Goal: Check status: Check status

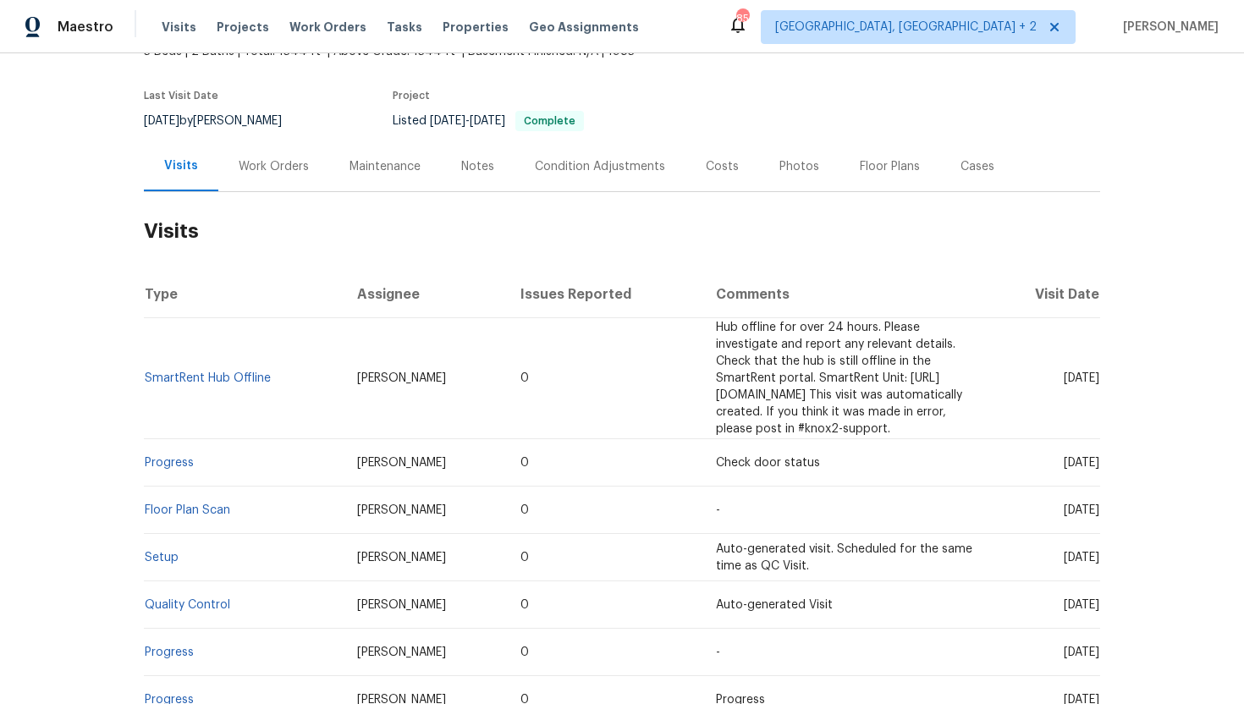
scroll to position [117, 0]
click at [173, 455] on link "Progress" at bounding box center [169, 461] width 49 height 12
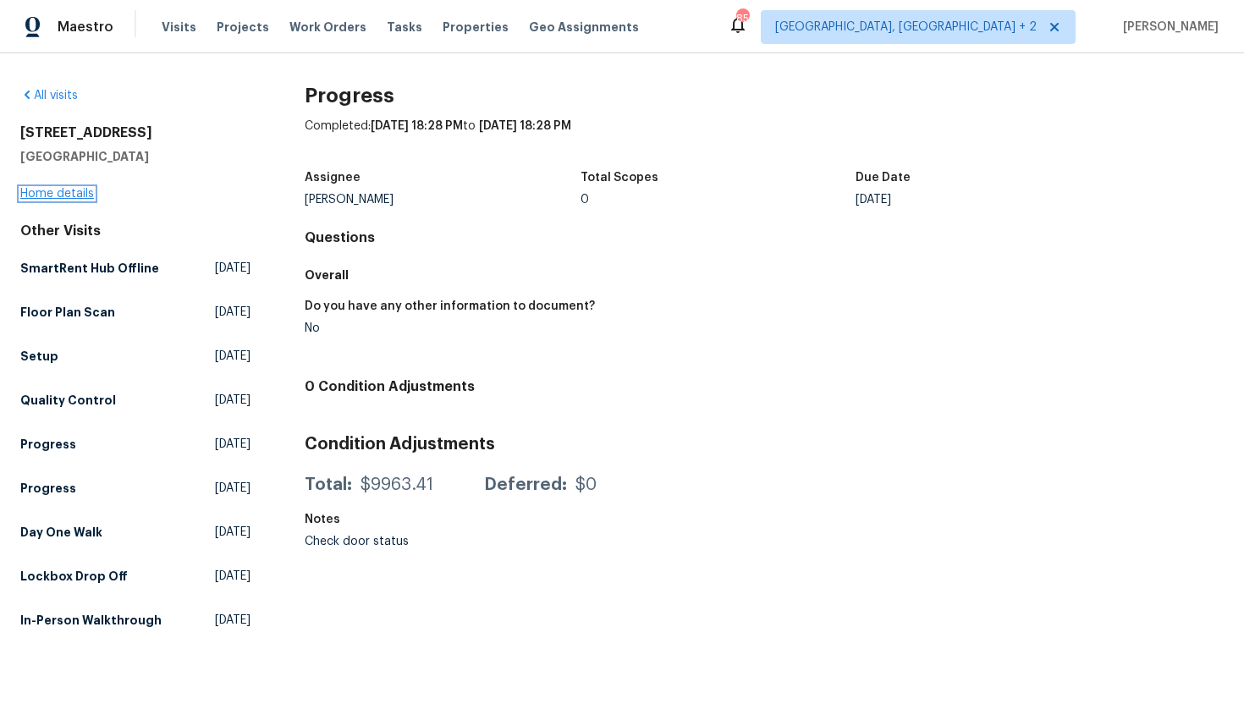
click at [63, 190] on link "Home details" at bounding box center [57, 194] width 74 height 12
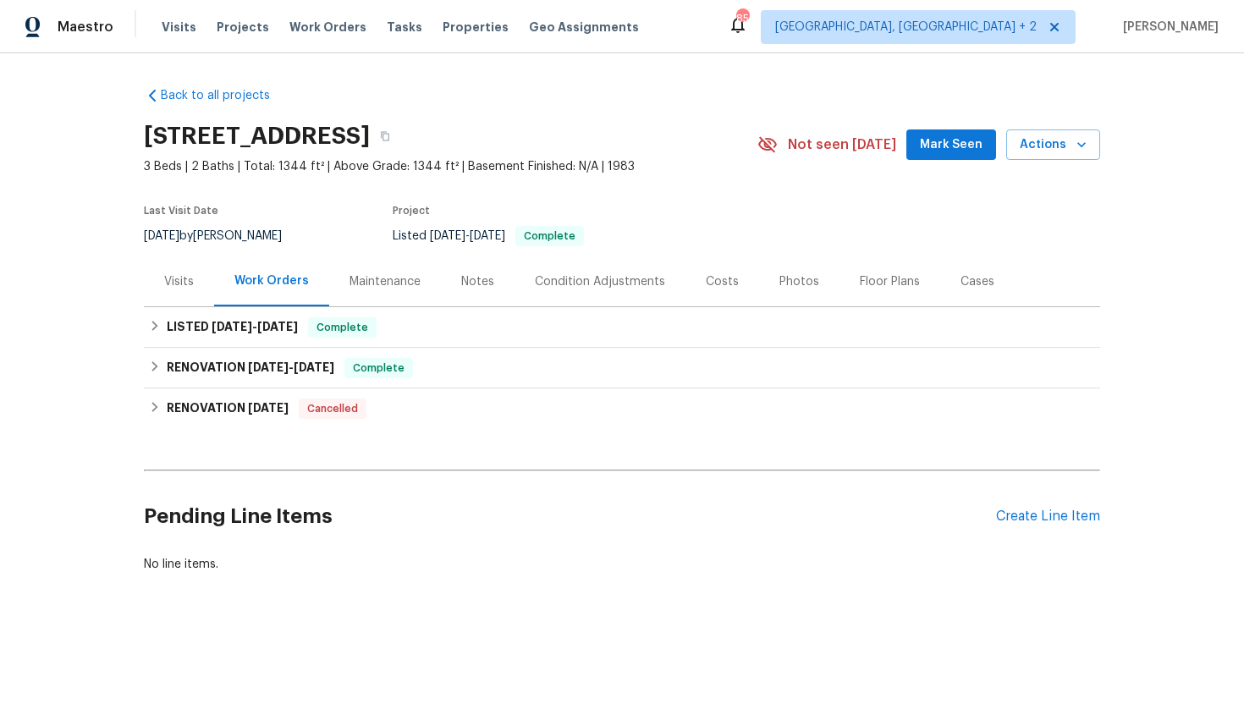
click at [187, 281] on div "Visits" at bounding box center [179, 281] width 30 height 17
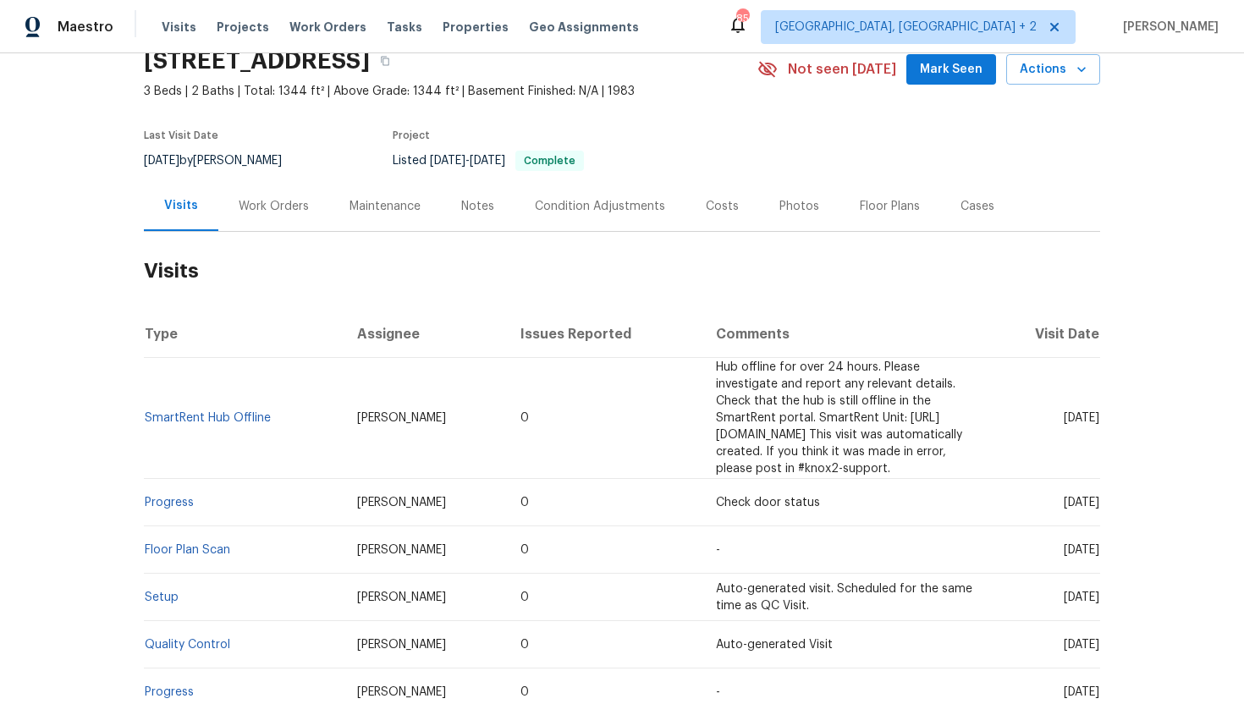
scroll to position [95, 0]
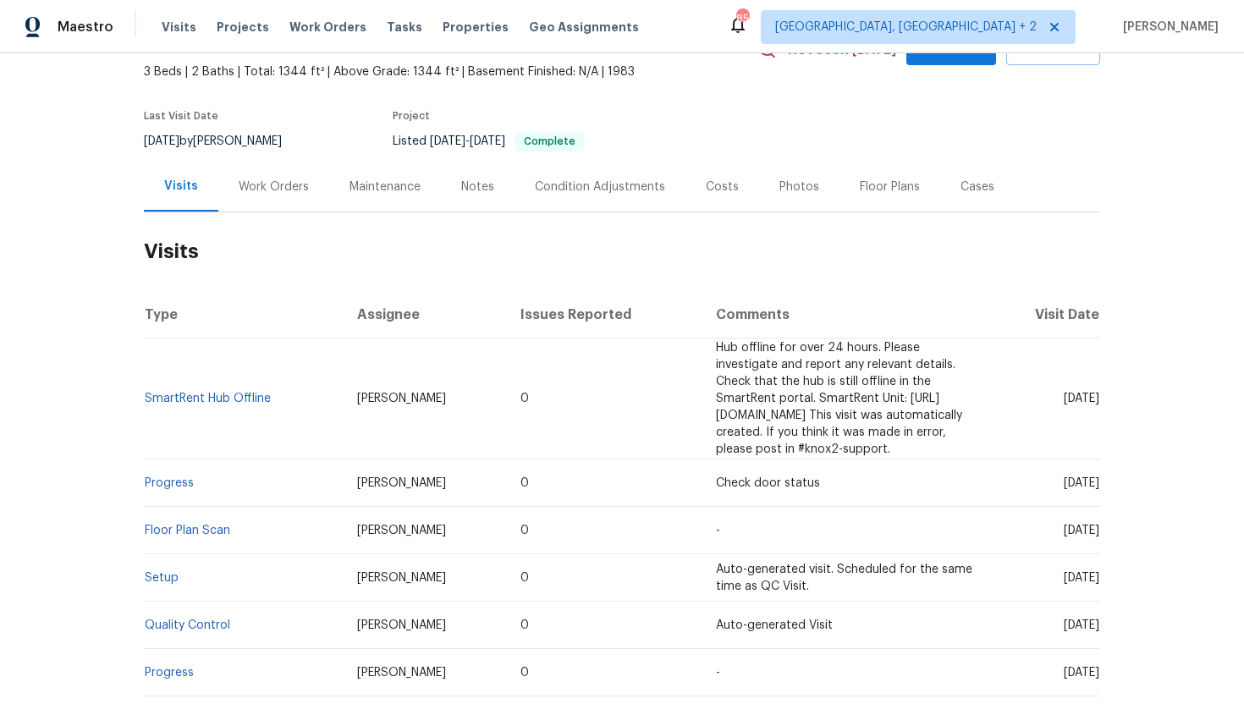
click at [273, 194] on div "Work Orders" at bounding box center [274, 187] width 70 height 17
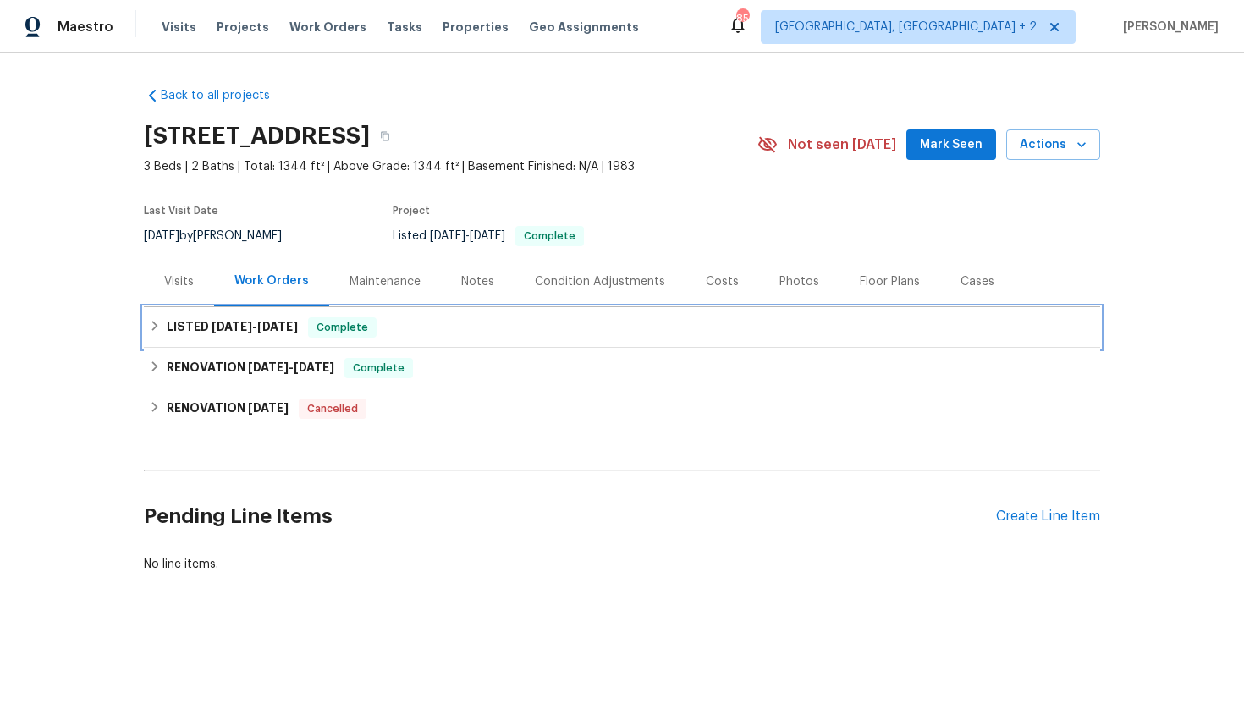
click at [278, 325] on span "6/20/25" at bounding box center [277, 327] width 41 height 12
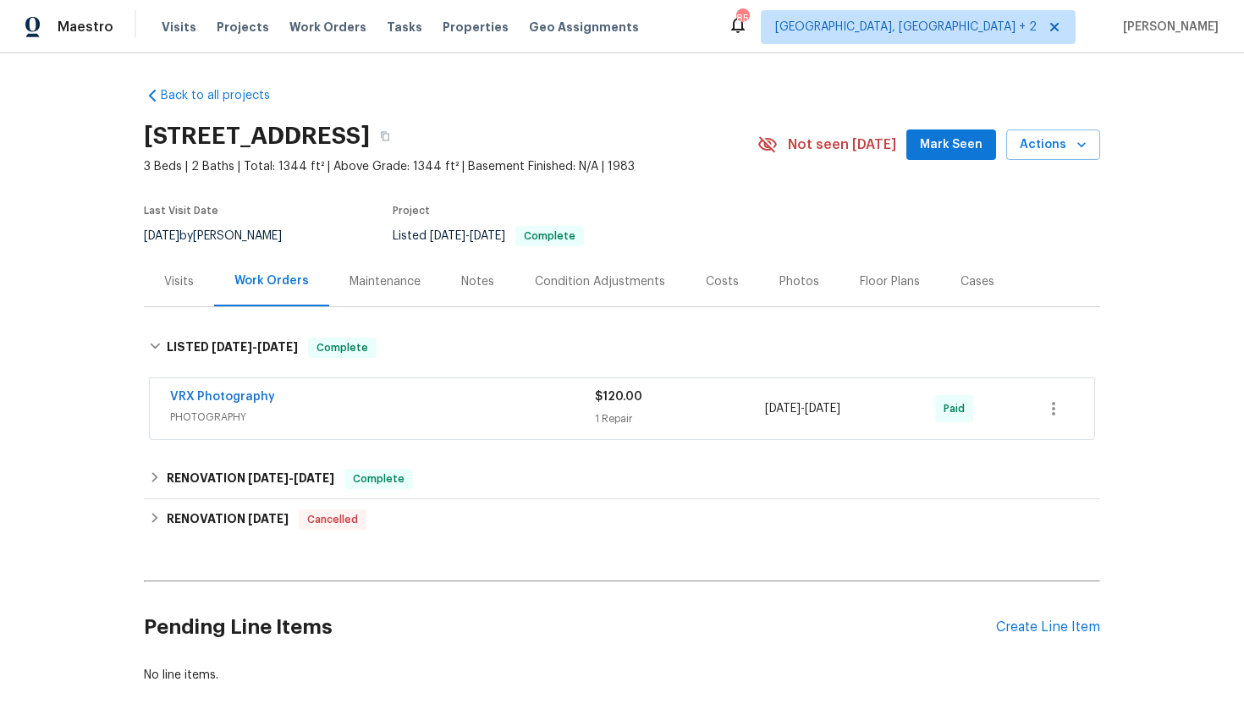
click at [195, 285] on div "Visits" at bounding box center [179, 281] width 70 height 50
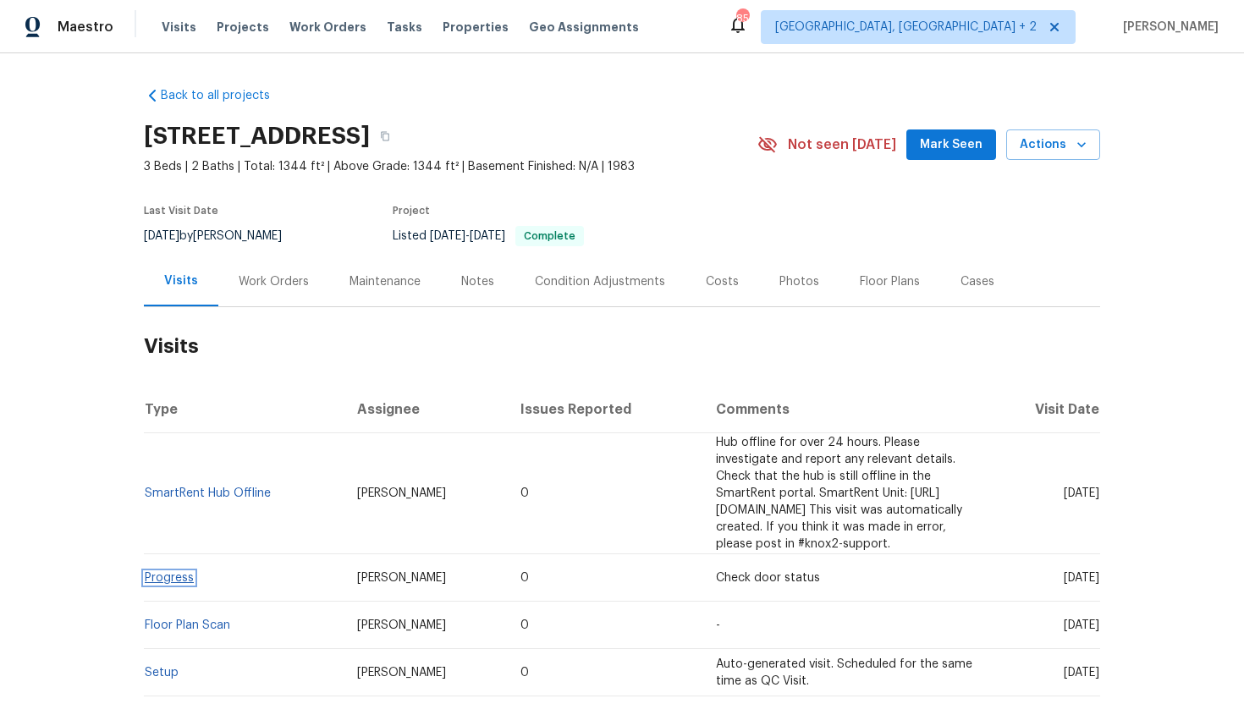
click at [187, 572] on link "Progress" at bounding box center [169, 578] width 49 height 12
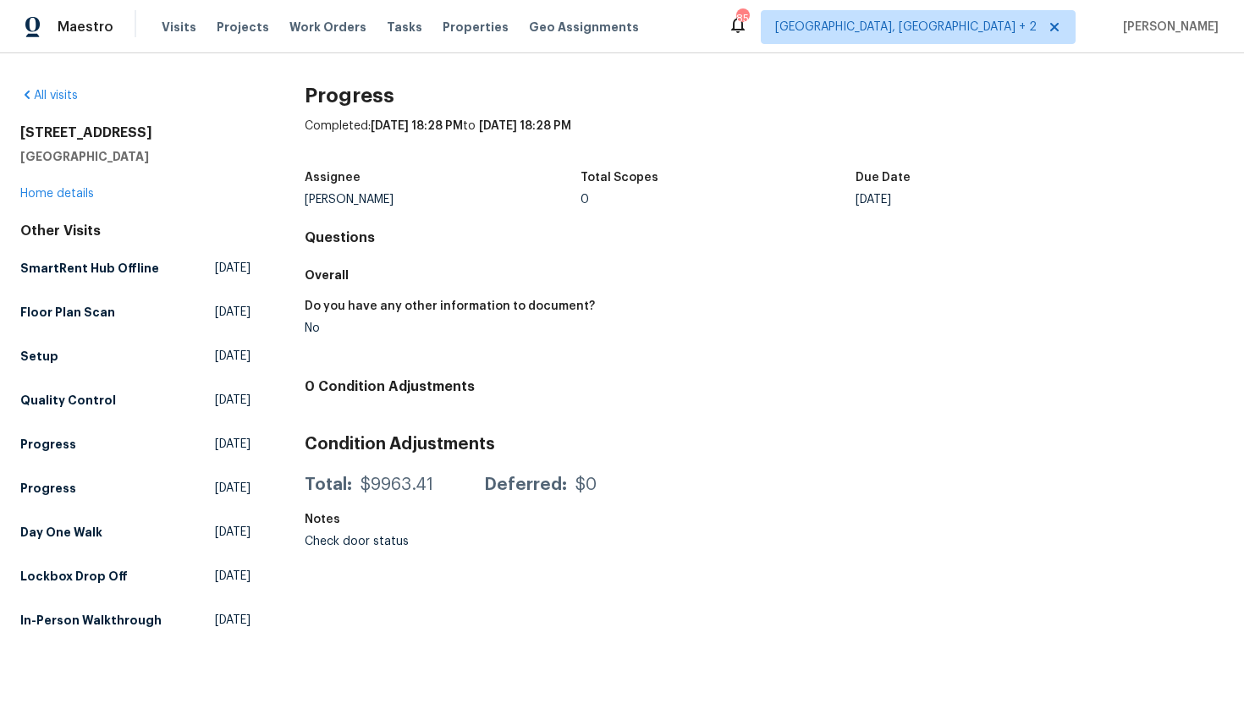
click at [85, 201] on div "2040 Willow Rd Greensboro, NC 27406 Home details" at bounding box center [135, 163] width 230 height 78
click at [87, 193] on link "Home details" at bounding box center [57, 194] width 74 height 12
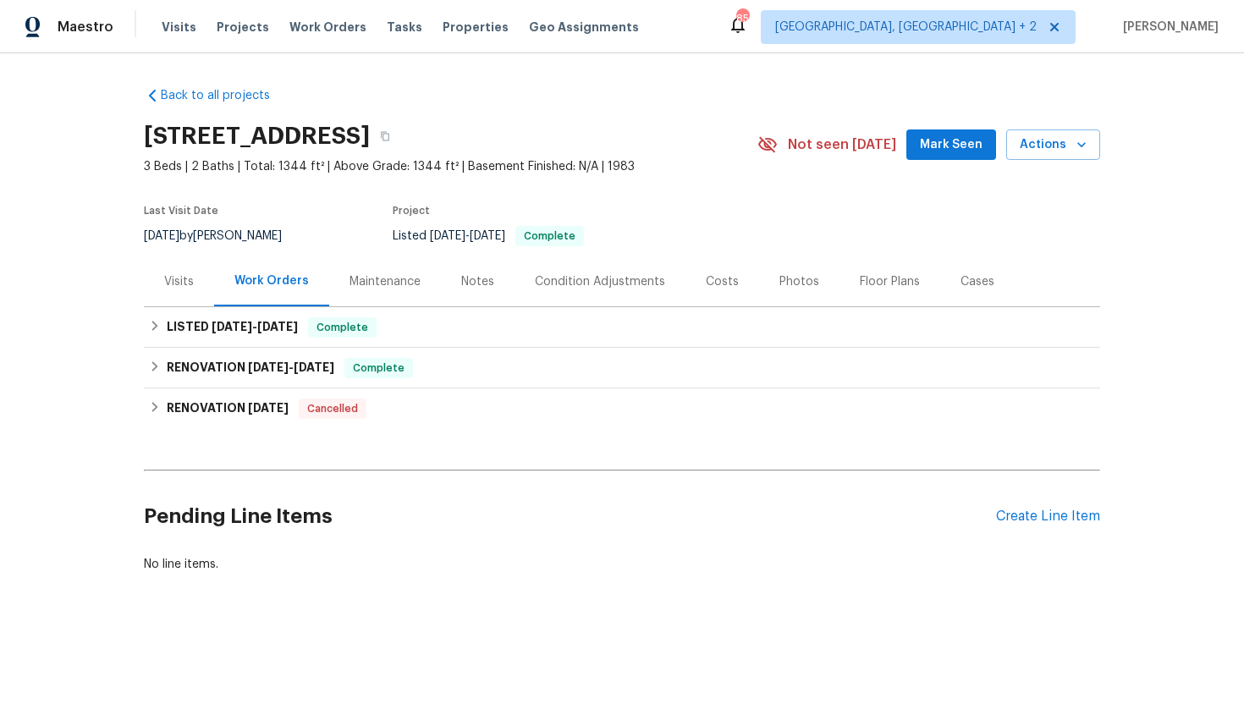
click at [191, 292] on div "Visits" at bounding box center [179, 281] width 70 height 50
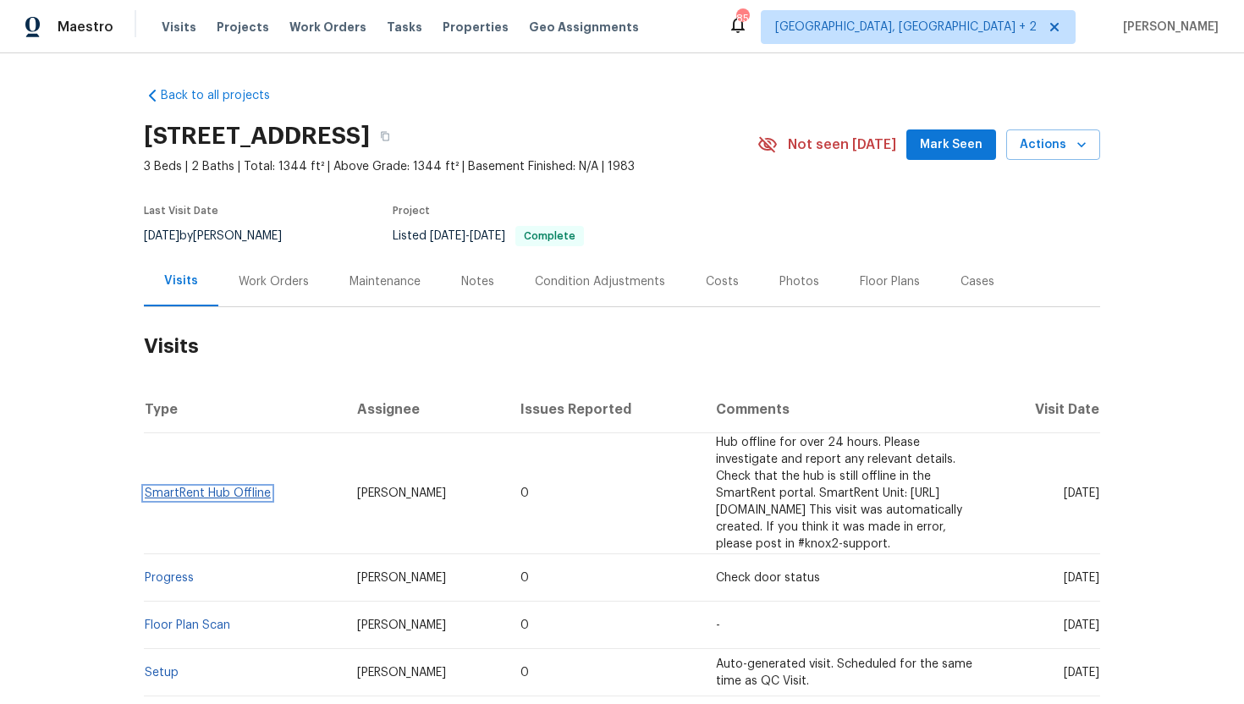
click at [237, 487] on link "SmartRent Hub Offline" at bounding box center [208, 493] width 126 height 12
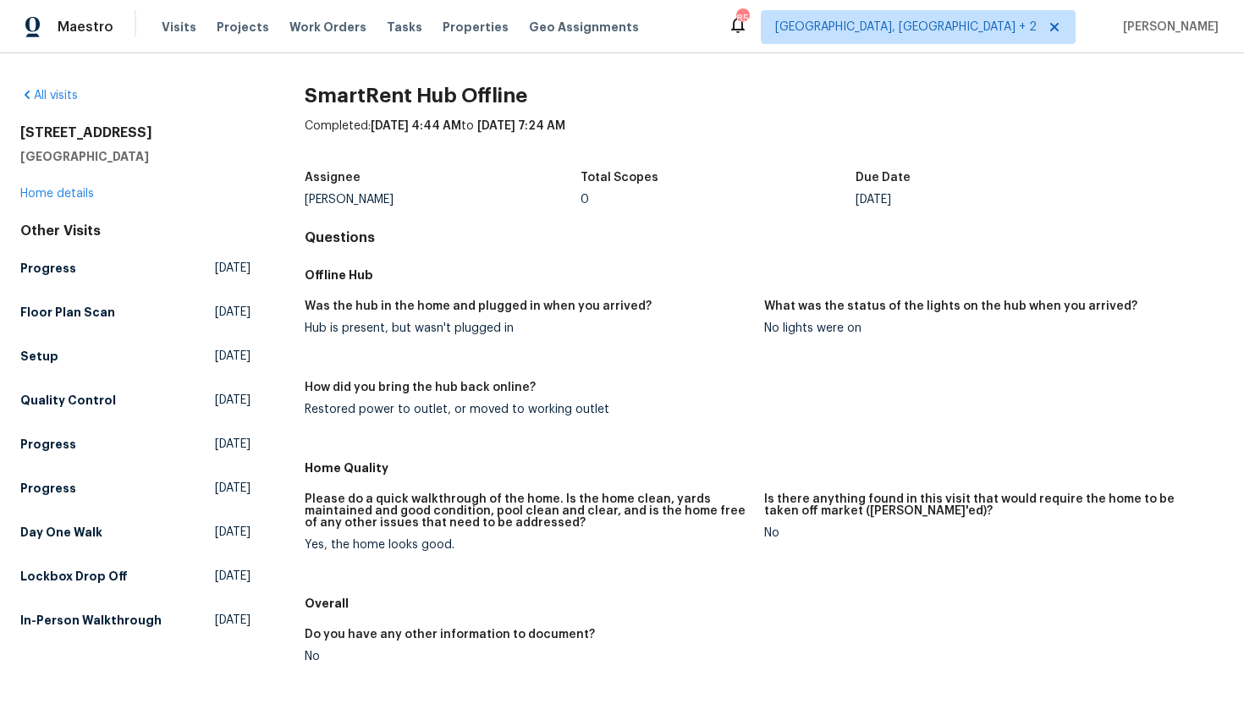
click at [58, 208] on div "All visits 2040 Willow Rd Greensboro, NC 27406 Home details Other Visits Progre…" at bounding box center [135, 361] width 230 height 548
click at [59, 193] on link "Home details" at bounding box center [57, 194] width 74 height 12
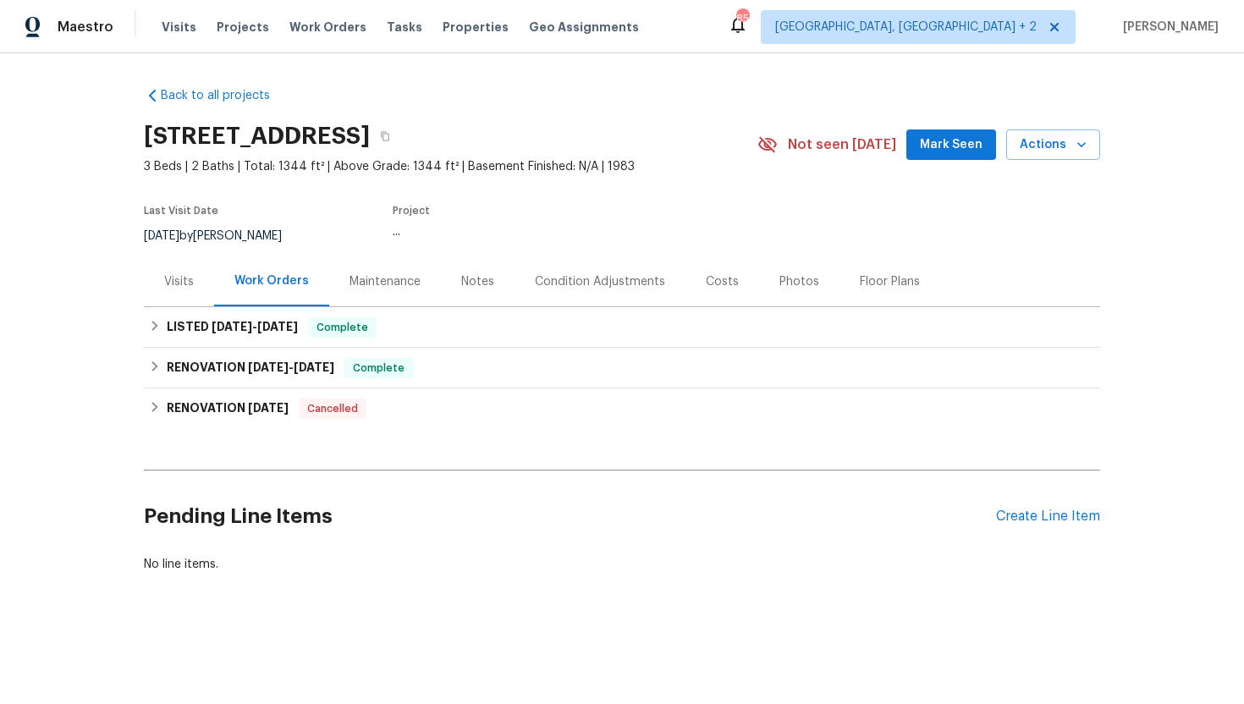
click at [171, 278] on div "Visits" at bounding box center [179, 281] width 30 height 17
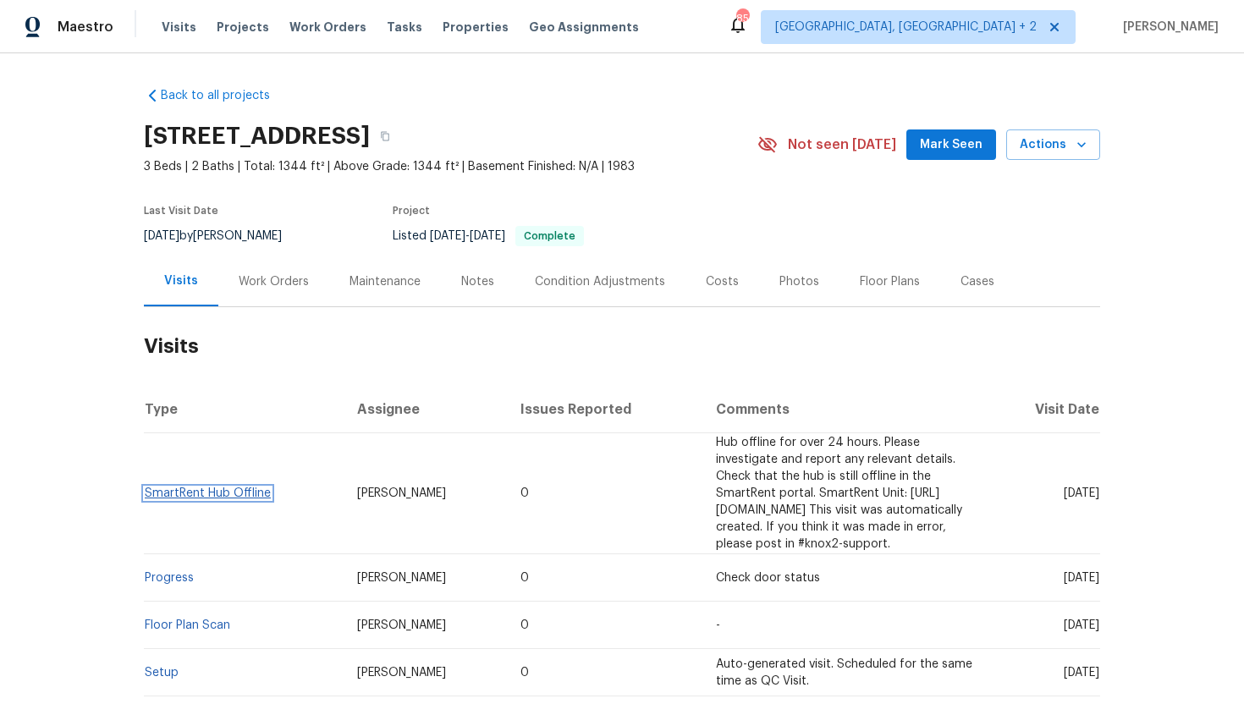
click at [204, 487] on link "SmartRent Hub Offline" at bounding box center [208, 493] width 126 height 12
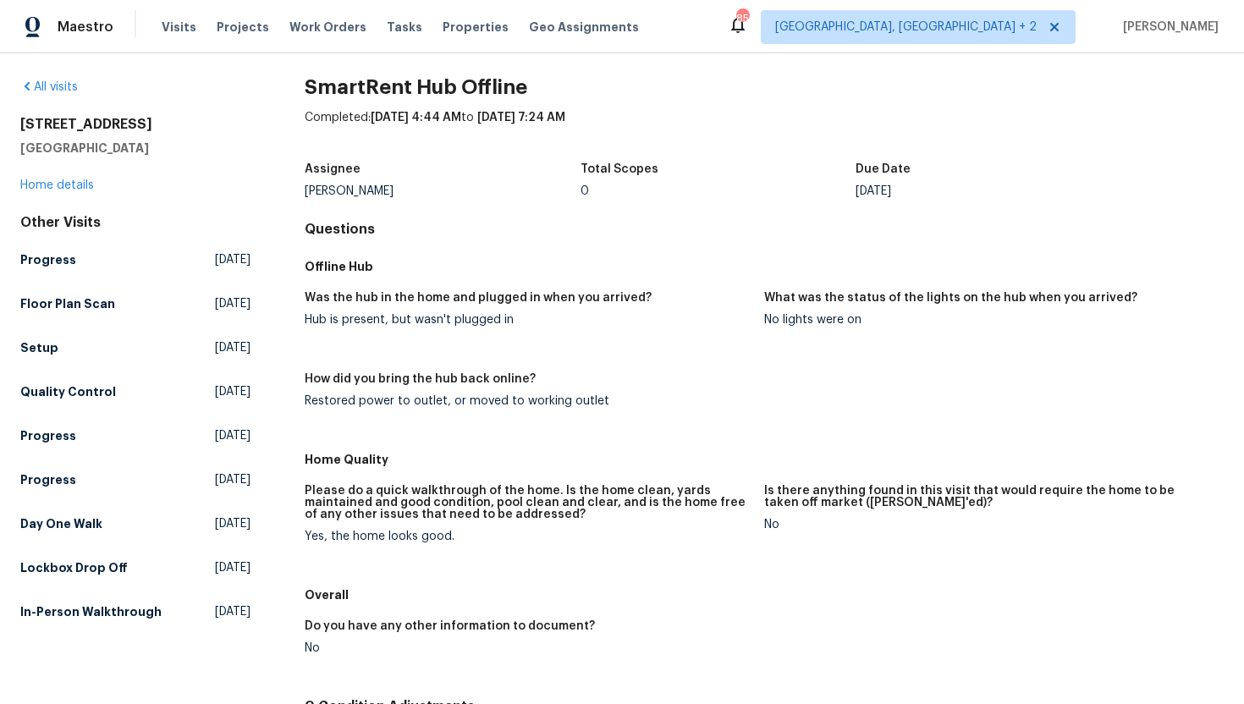
scroll to position [3, 0]
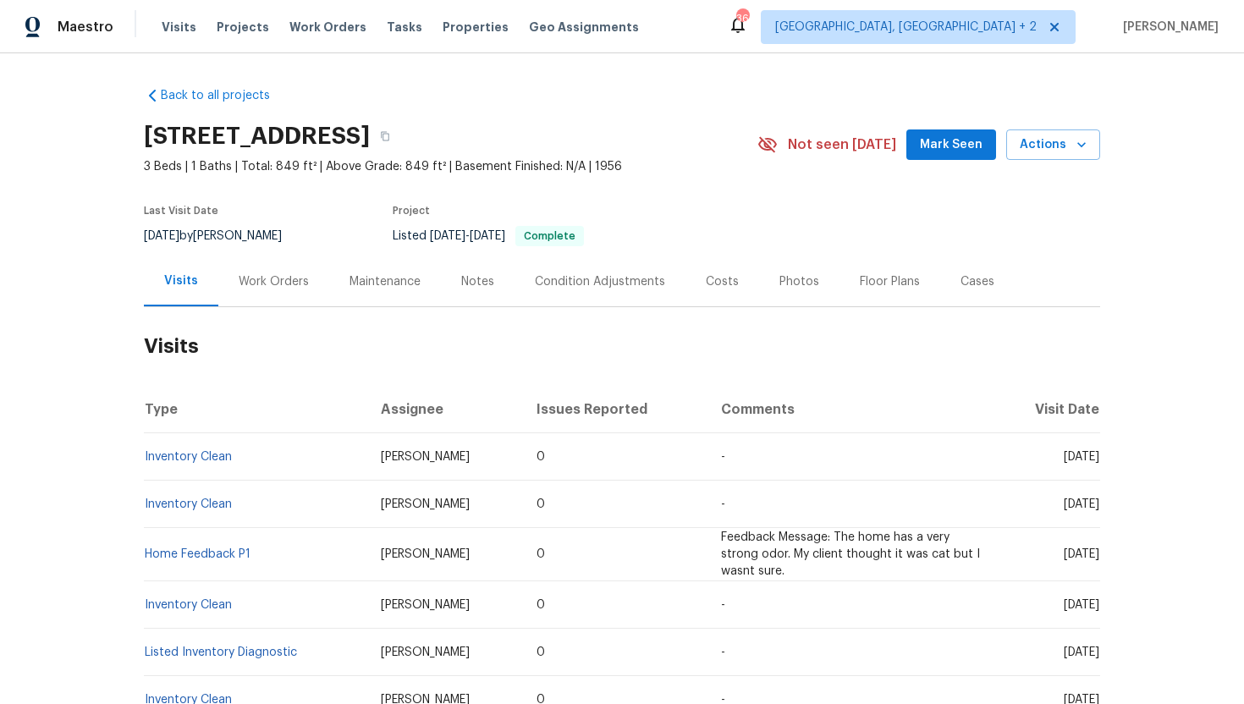
click at [270, 280] on div "Work Orders" at bounding box center [274, 281] width 70 height 17
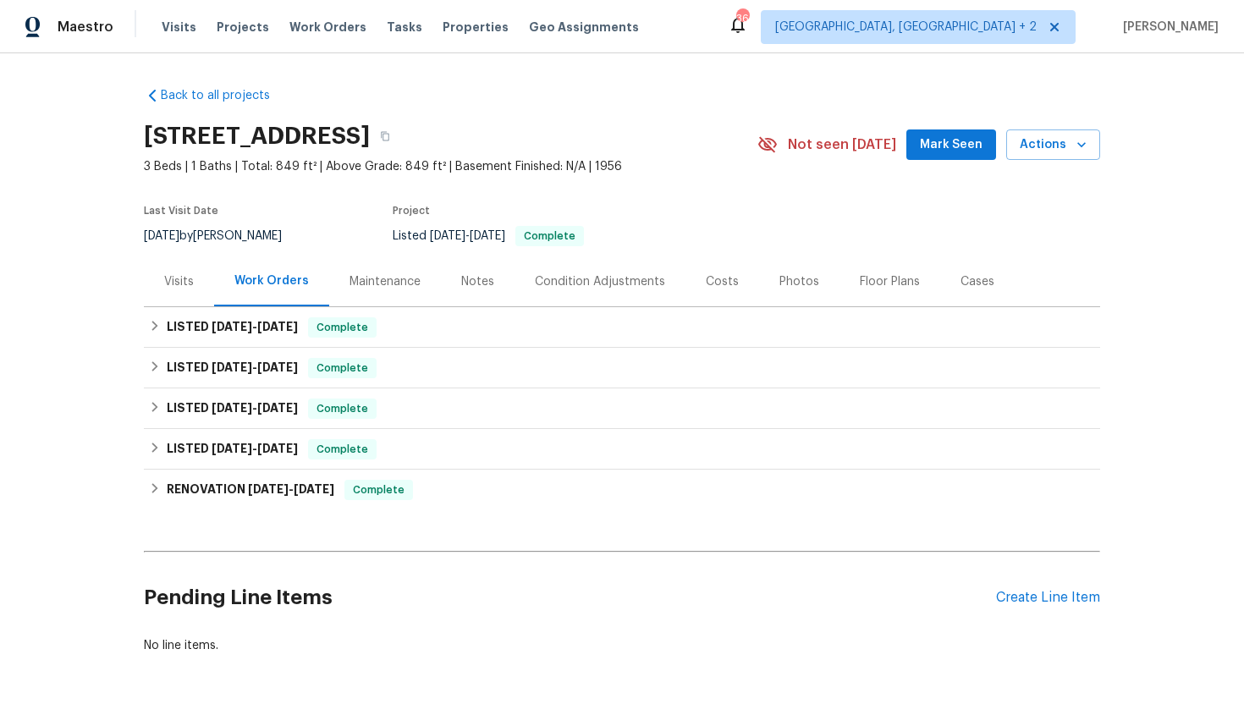
click at [190, 289] on div "Visits" at bounding box center [179, 281] width 30 height 17
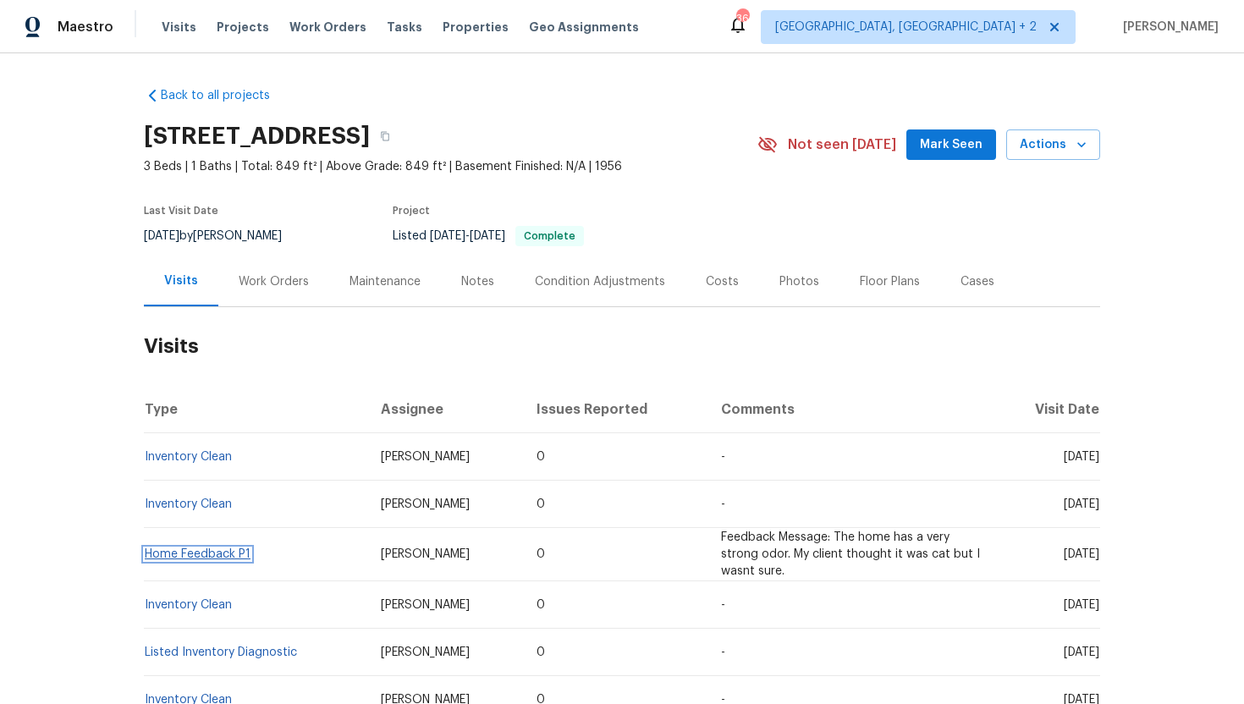
click at [184, 553] on link "Home Feedback P1" at bounding box center [198, 554] width 106 height 12
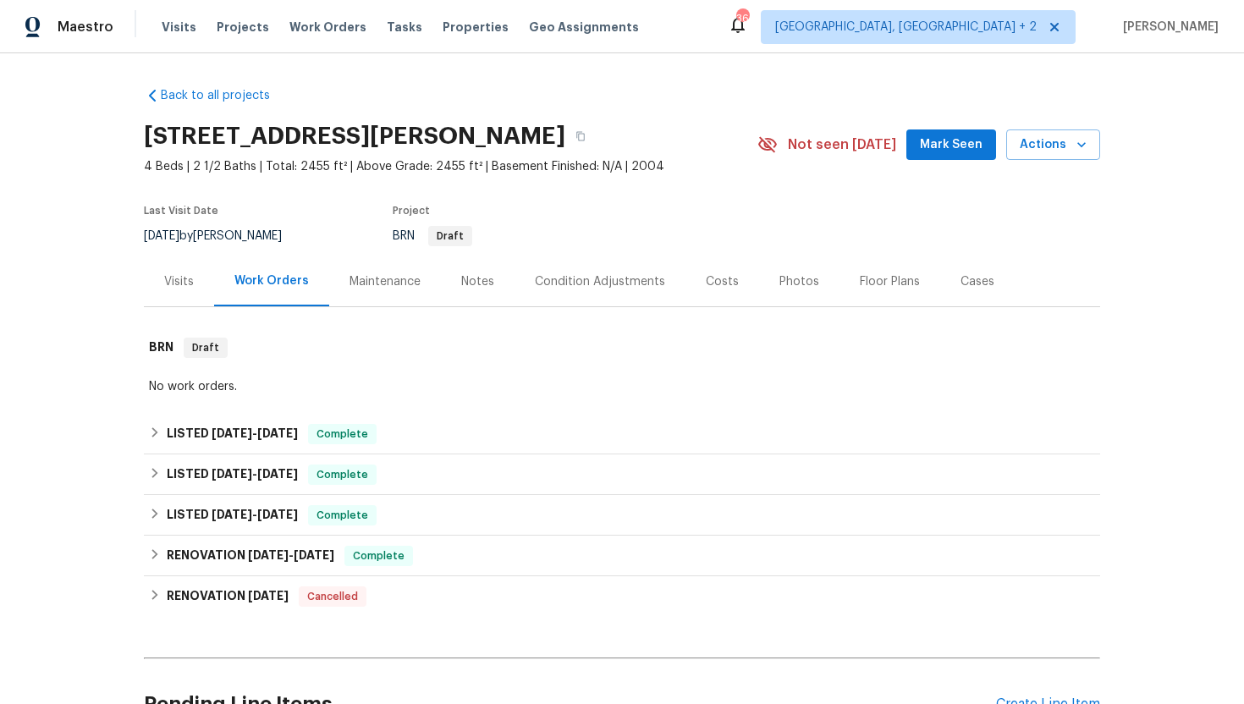
click at [173, 279] on div "Visits" at bounding box center [179, 281] width 30 height 17
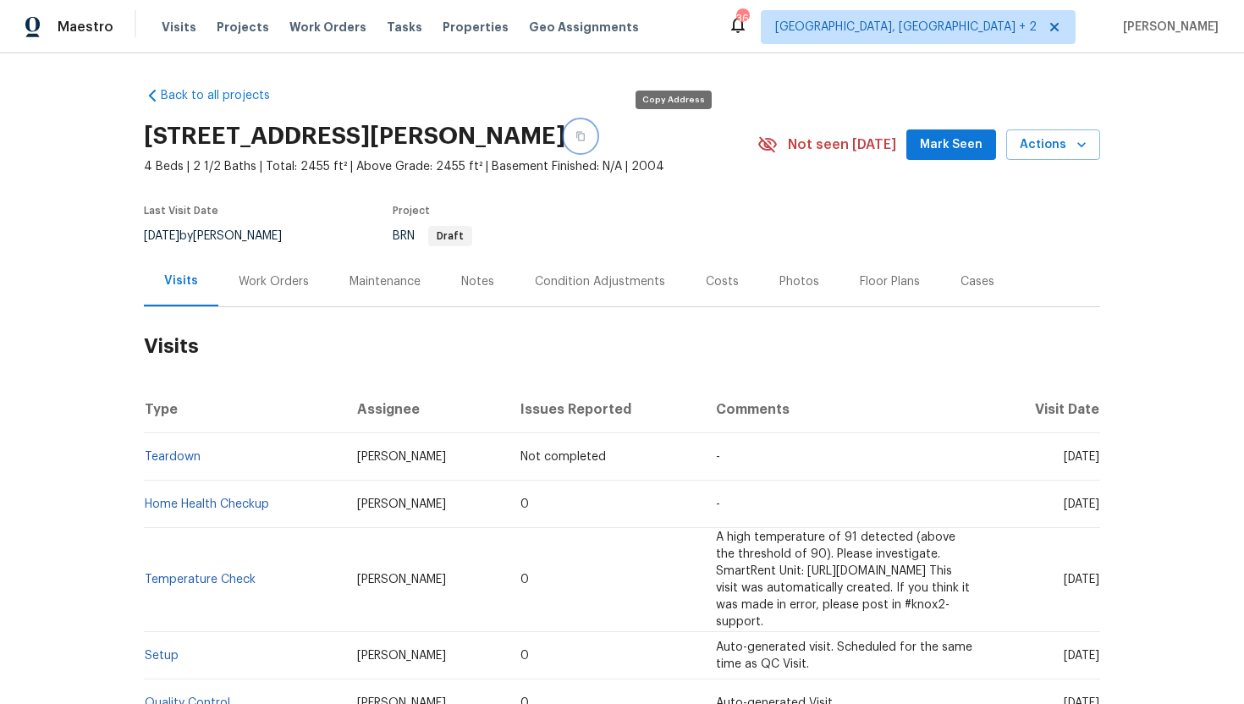
click at [596, 136] on button "button" at bounding box center [580, 136] width 30 height 30
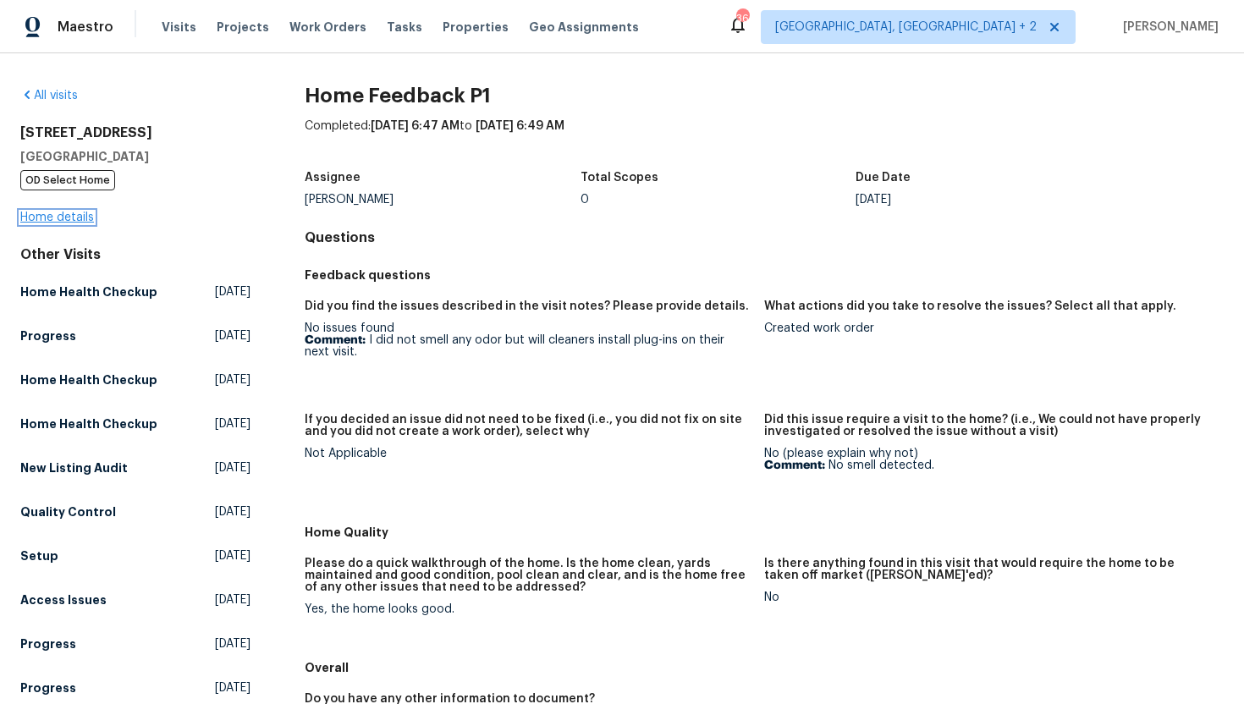
click at [69, 212] on link "Home details" at bounding box center [57, 218] width 74 height 12
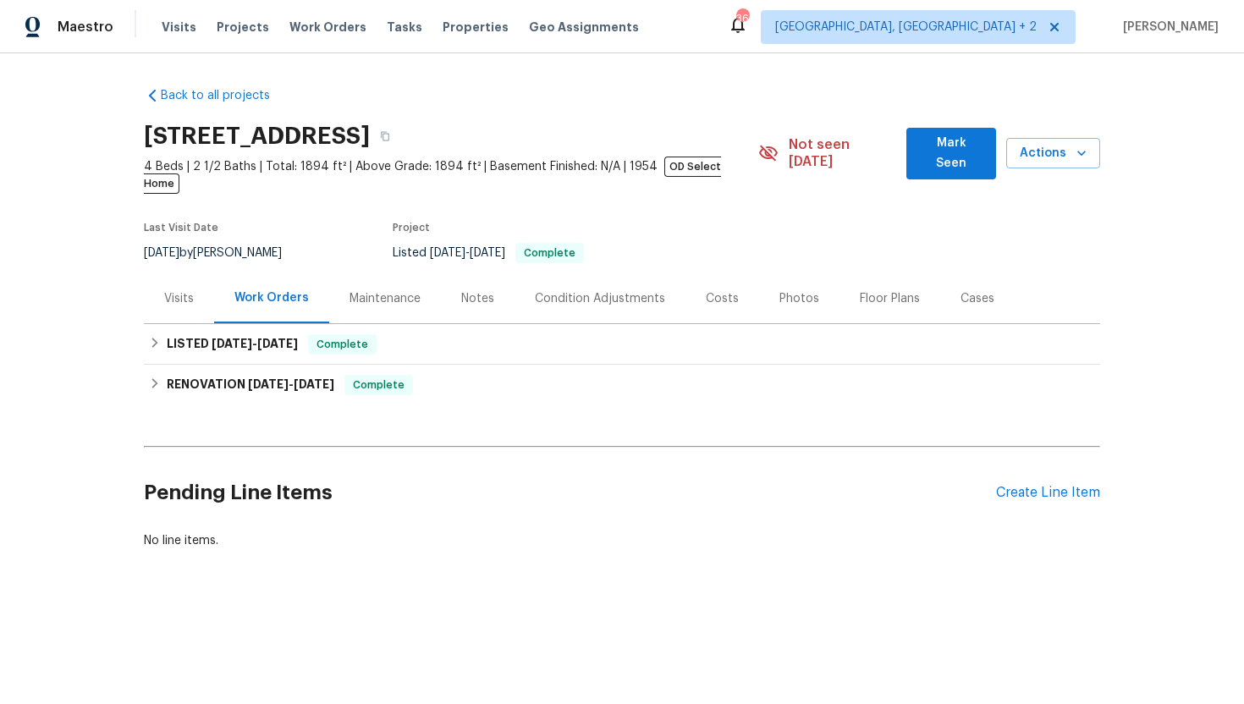
click at [179, 290] on div "Visits" at bounding box center [179, 298] width 70 height 50
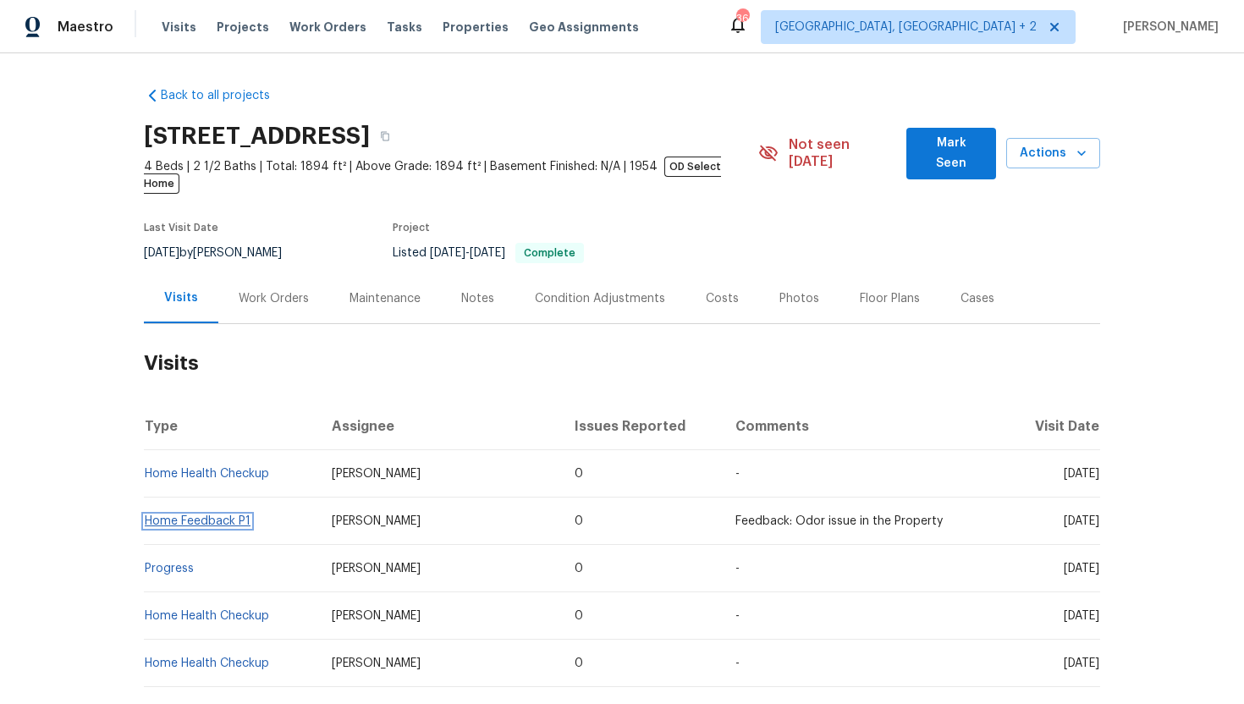
click at [212, 515] on link "Home Feedback P1" at bounding box center [198, 521] width 106 height 12
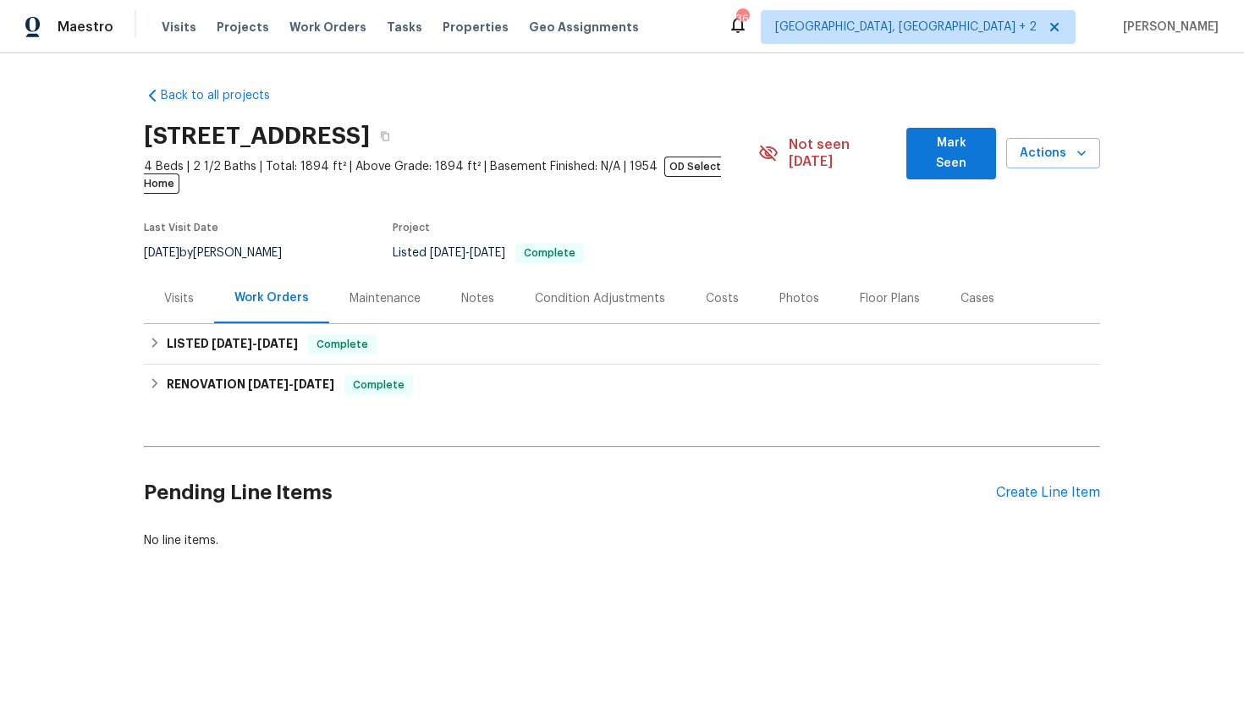
click at [179, 290] on div "Visits" at bounding box center [179, 298] width 30 height 17
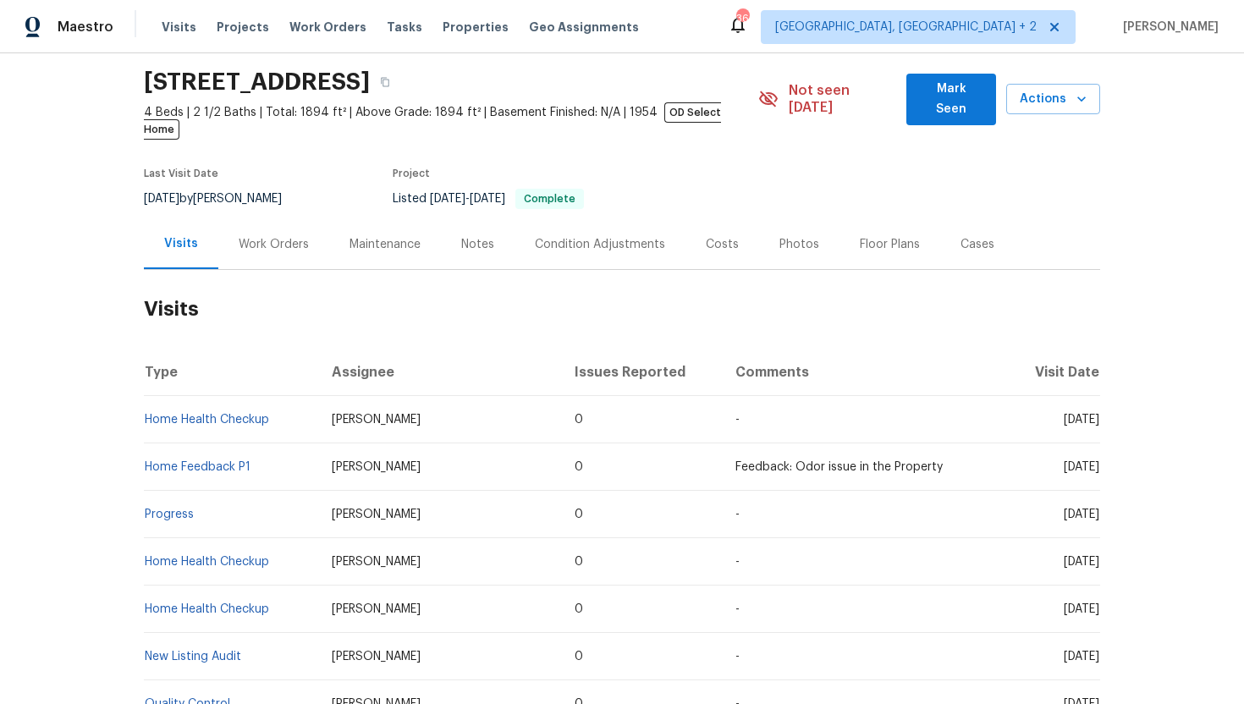
scroll to position [34, 0]
